Goal: Task Accomplishment & Management: Manage account settings

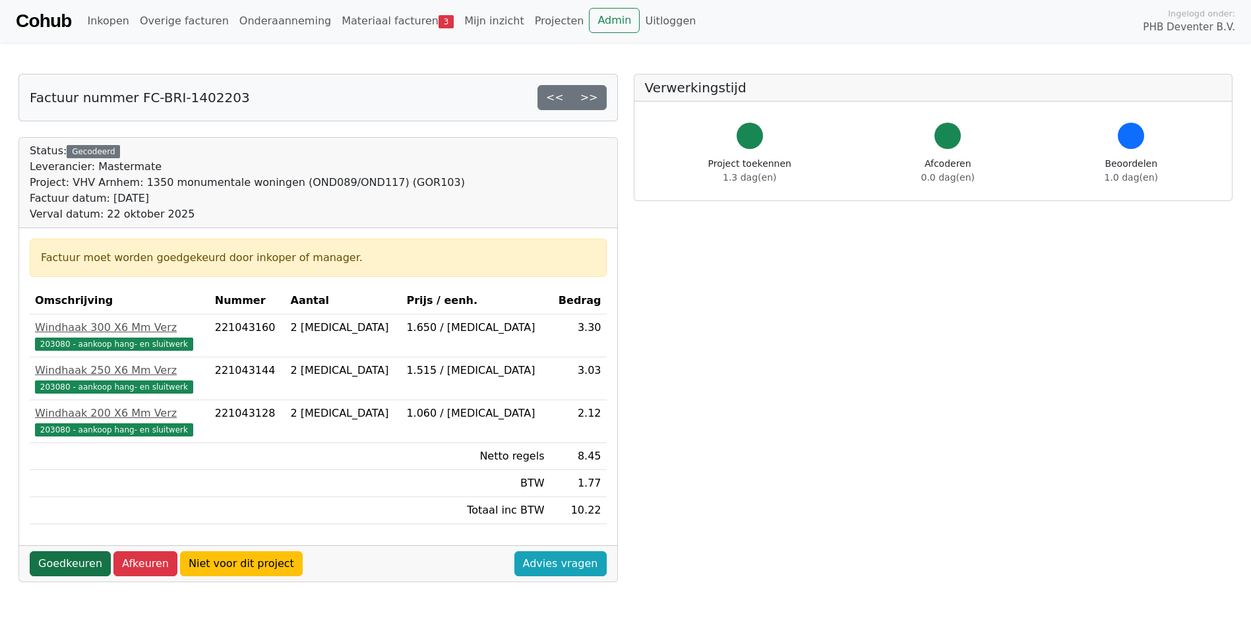
click at [61, 568] on link "Goedkeuren" at bounding box center [70, 563] width 81 height 25
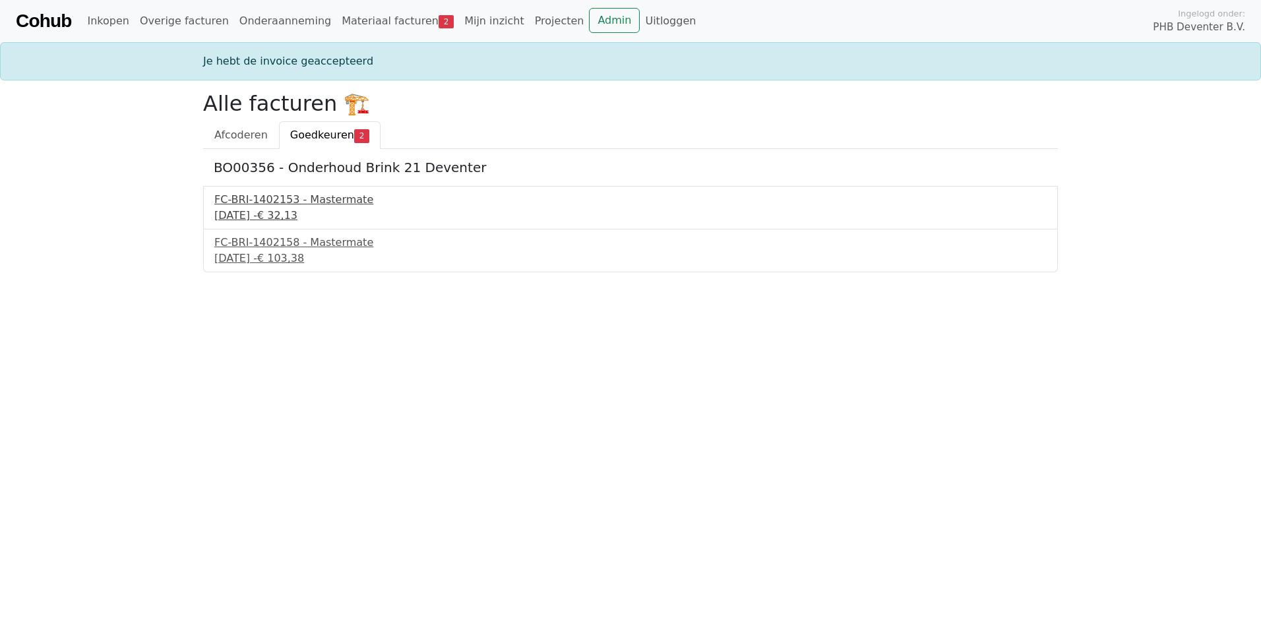
click at [261, 204] on div "FC-BRI-1402153 - Mastermate" at bounding box center [630, 200] width 832 height 16
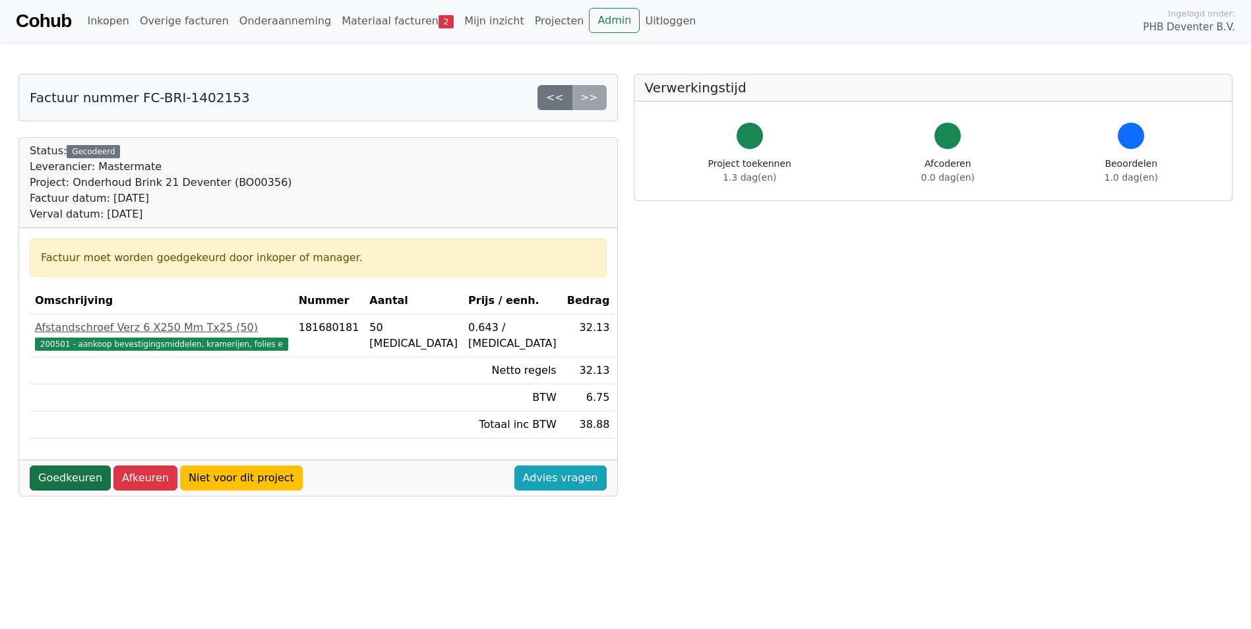
click at [75, 479] on link "Goedkeuren" at bounding box center [70, 478] width 81 height 25
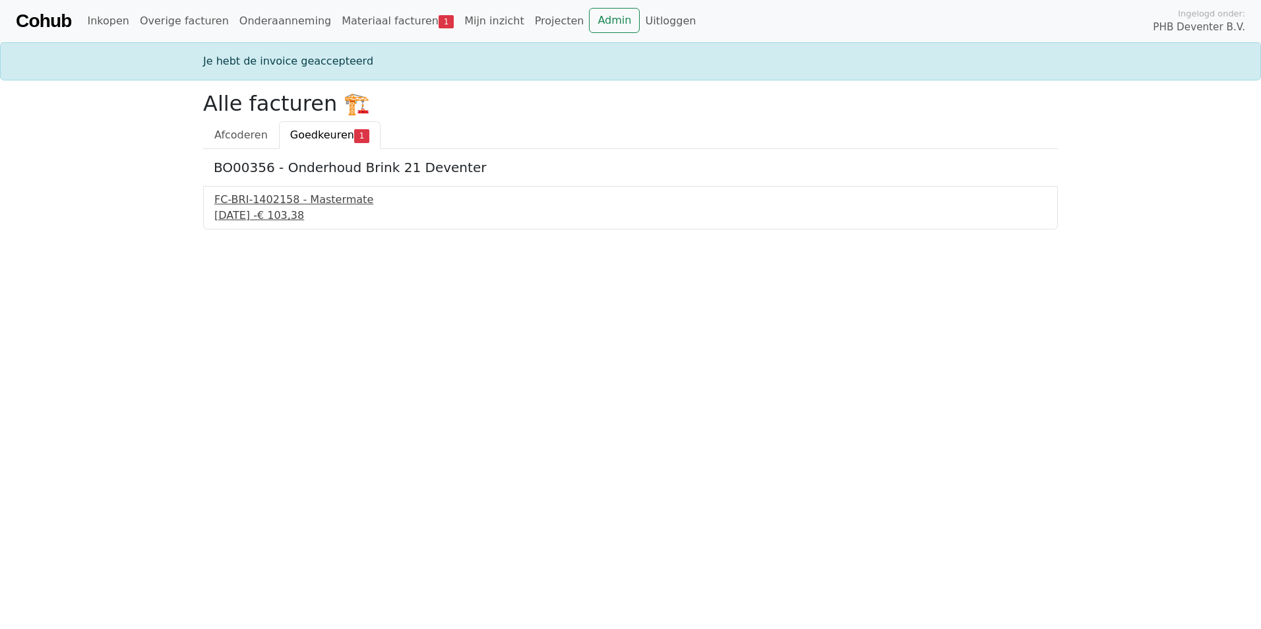
click at [257, 204] on div "FC-BRI-1402158 - Mastermate" at bounding box center [630, 200] width 832 height 16
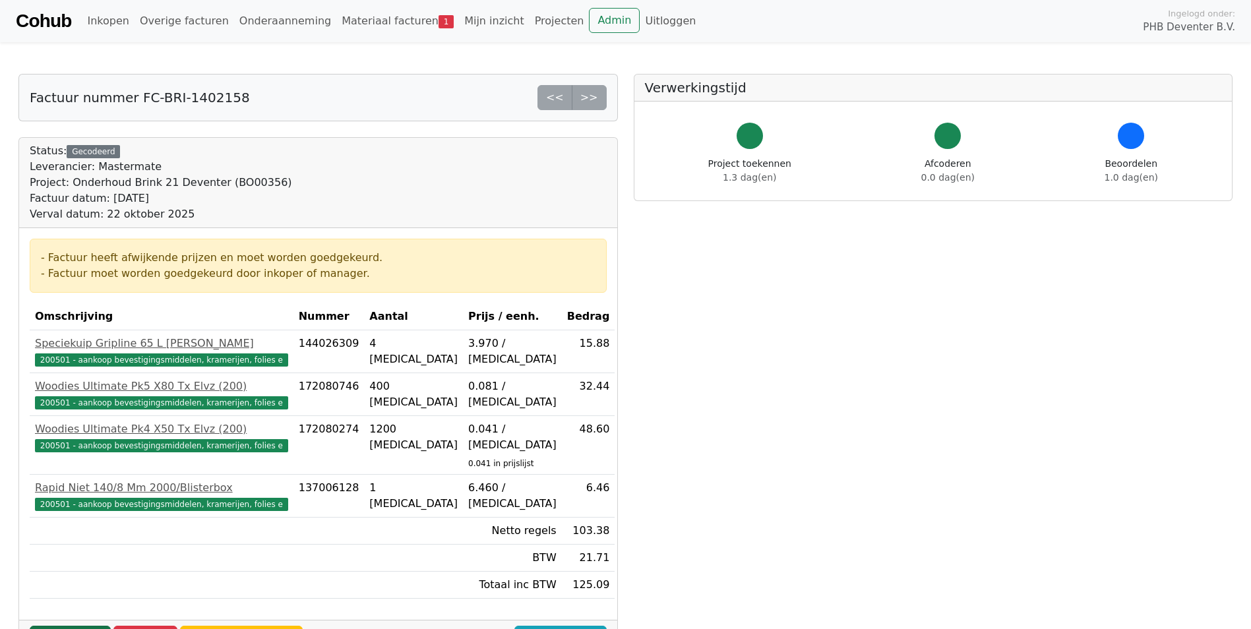
click at [57, 626] on link "Goedkeuren" at bounding box center [70, 638] width 81 height 25
